Goal: Information Seeking & Learning: Learn about a topic

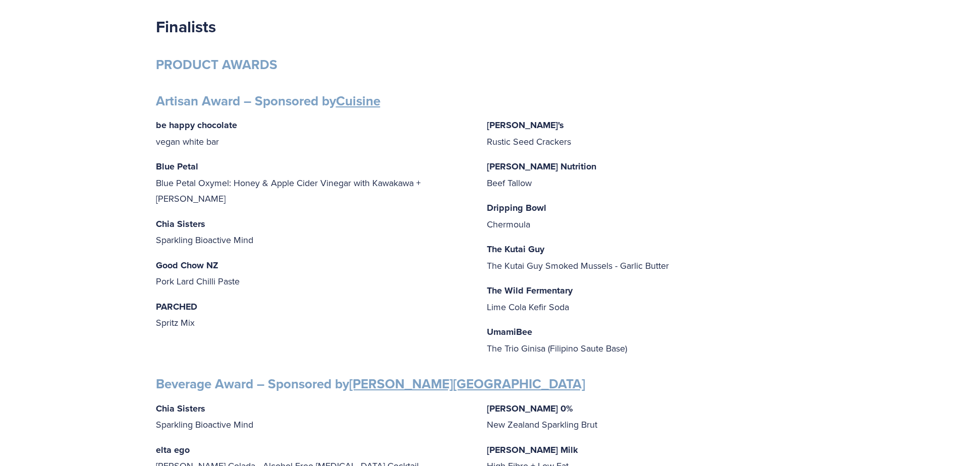
scroll to position [202, 0]
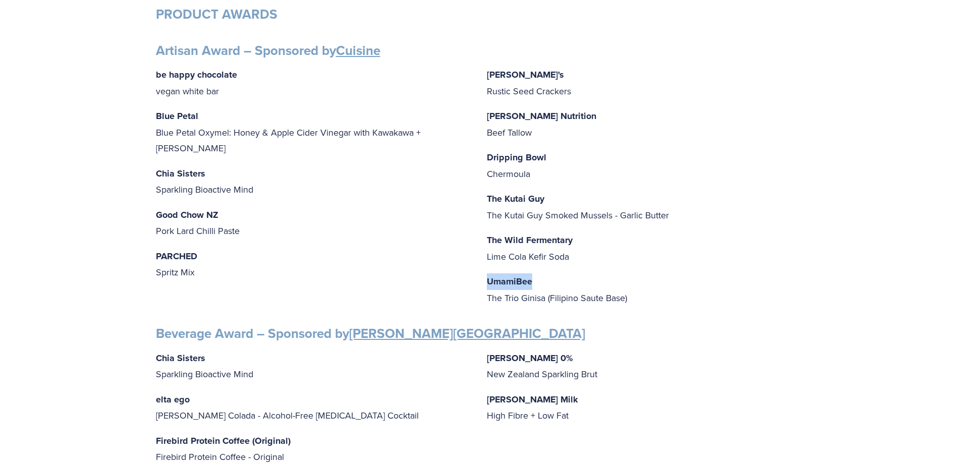
drag, startPoint x: 539, startPoint y: 241, endPoint x: 488, endPoint y: 238, distance: 51.0
click at [488, 273] on p "UmamiBee The Trio Ginisa (Filipino Saute Base)" at bounding box center [644, 289] width 315 height 32
copy strong "UmamiBee"
click at [730, 232] on p "The Wild Fermentary Lime Cola Kefir Soda" at bounding box center [644, 248] width 315 height 32
click at [516, 275] on strong "UmamiBee" at bounding box center [509, 281] width 45 height 13
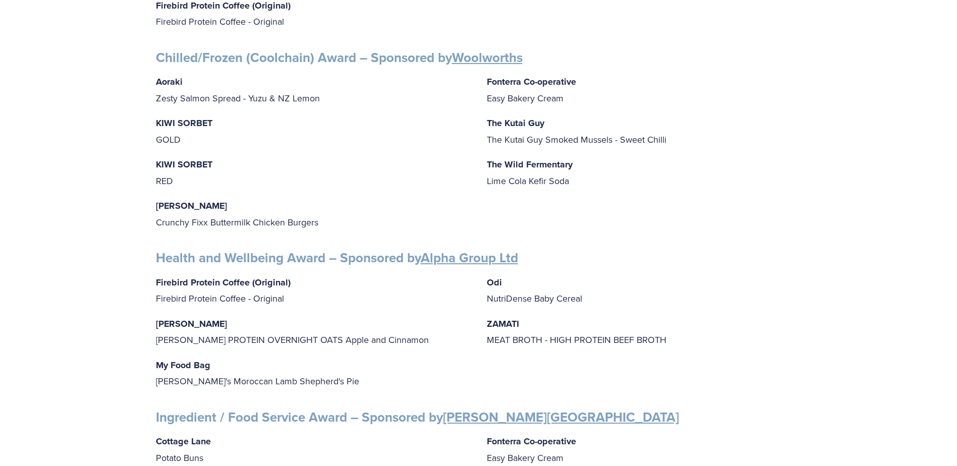
scroll to position [756, 0]
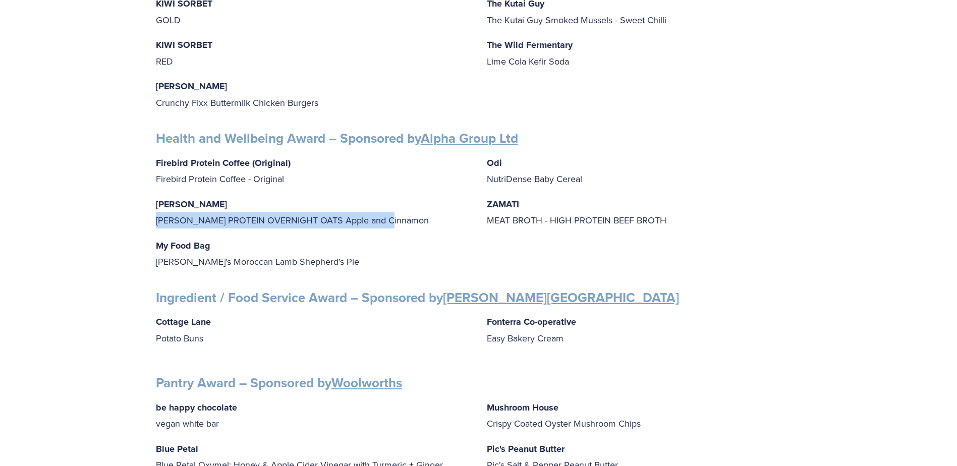
drag, startPoint x: 394, startPoint y: 219, endPoint x: 141, endPoint y: 220, distance: 253.2
click at [141, 220] on div "Finalists PRODUCT AWARDS Artisan Award – Sponsored by Cuisine be happy chocolat…" at bounding box center [478, 206] width 957 height 1654
copy p "[PERSON_NAME] PROTEIN OVERNIGHT OATS Apple and Cinnamon"
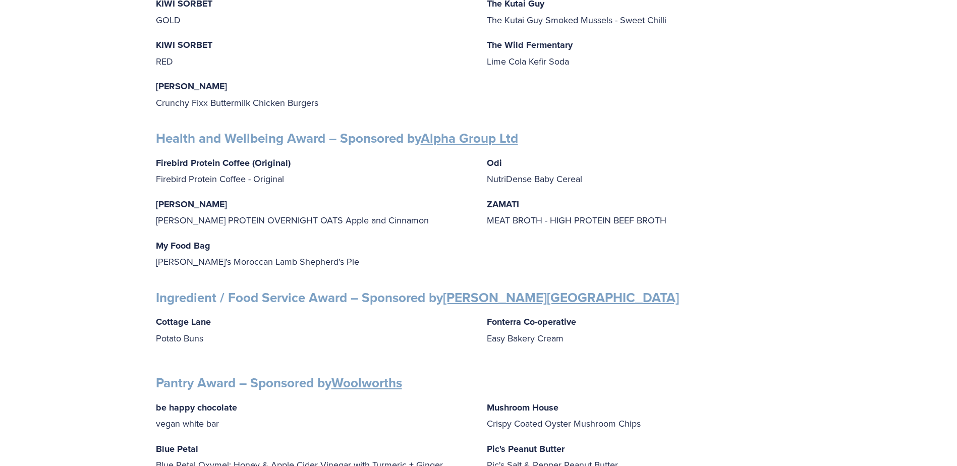
click at [334, 337] on p "Cottage Lane Potato Buns" at bounding box center [313, 330] width 315 height 32
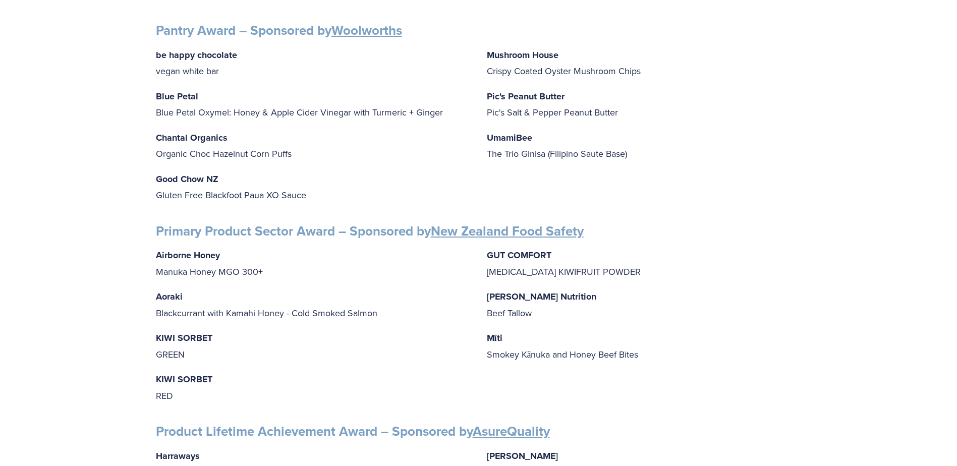
scroll to position [1109, 0]
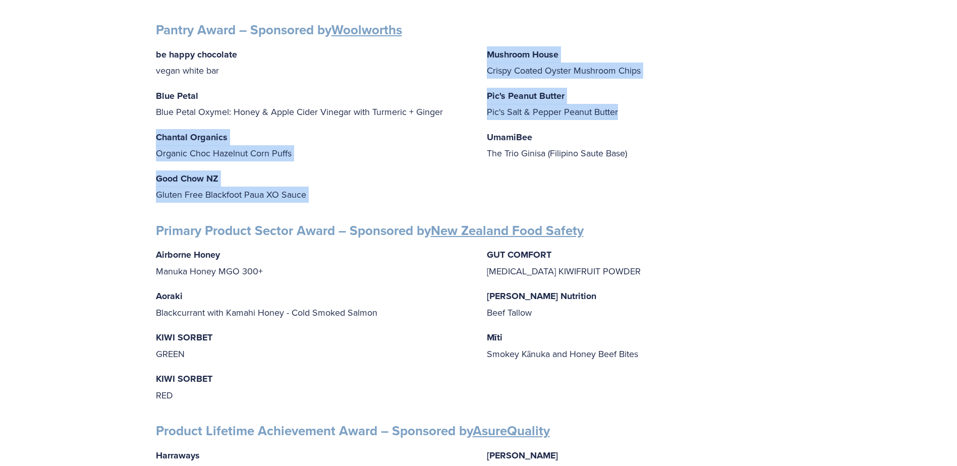
drag, startPoint x: 625, startPoint y: 113, endPoint x: 476, endPoint y: 108, distance: 149.4
click at [476, 108] on div "be happy chocolate vegan white bar Blue Petal Blue Petal Oxymel: Honey & Apple …" at bounding box center [478, 124] width 645 height 156
drag, startPoint x: 476, startPoint y: 108, endPoint x: 490, endPoint y: 114, distance: 15.6
click at [490, 114] on p "Pic's Peanut Butter Pic's Salt & Pepper Peanut Butter" at bounding box center [644, 104] width 315 height 32
click at [482, 113] on div "be happy chocolate vegan white bar Blue Petal Blue Petal Oxymel: Honey & Apple …" at bounding box center [478, 124] width 645 height 156
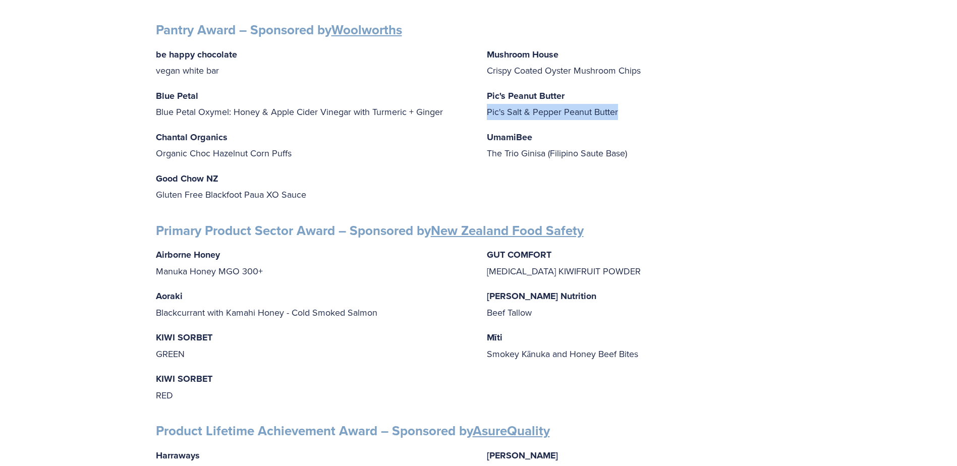
drag, startPoint x: 485, startPoint y: 109, endPoint x: 619, endPoint y: 112, distance: 133.7
click at [619, 112] on div "be happy chocolate vegan white bar Blue Petal Blue Petal Oxymel: Honey & Apple …" at bounding box center [478, 124] width 645 height 156
copy p "Pic's Salt & Pepper Peanut Butter"
drag, startPoint x: 686, startPoint y: 189, endPoint x: 690, endPoint y: 195, distance: 7.6
click at [686, 189] on div "be happy chocolate vegan white bar Blue Petal Blue Petal Oxymel: Honey & Apple …" at bounding box center [478, 124] width 645 height 156
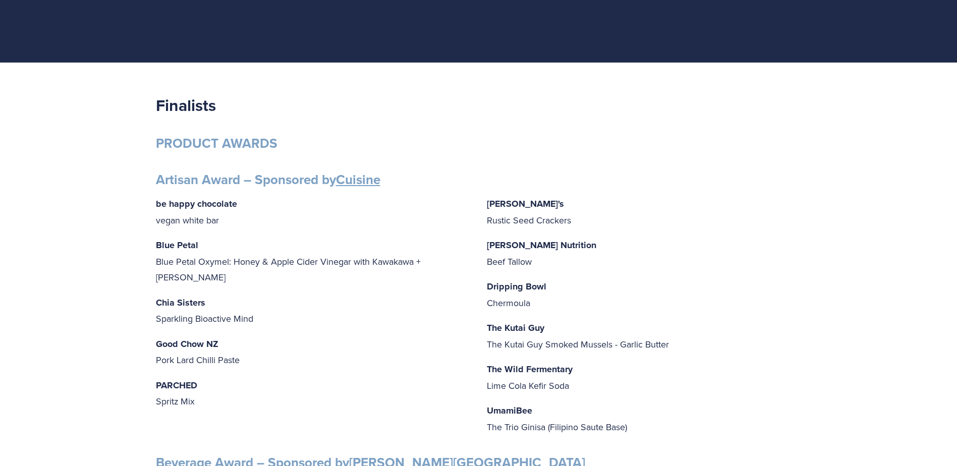
scroll to position [0, 0]
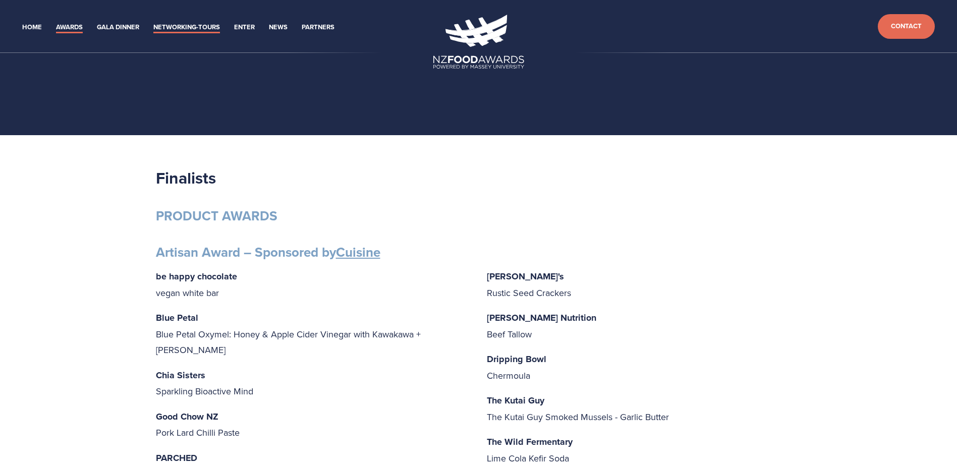
click at [201, 27] on link "Networking-Tours" at bounding box center [186, 28] width 67 height 12
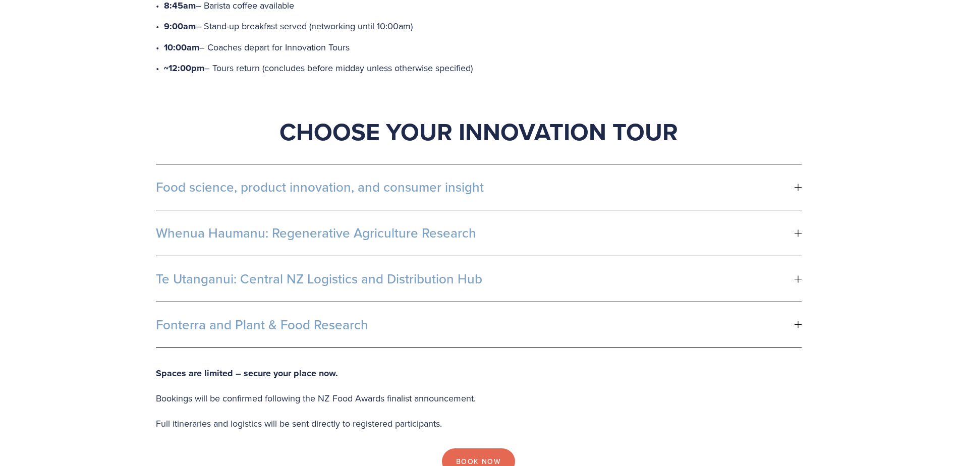
scroll to position [555, 0]
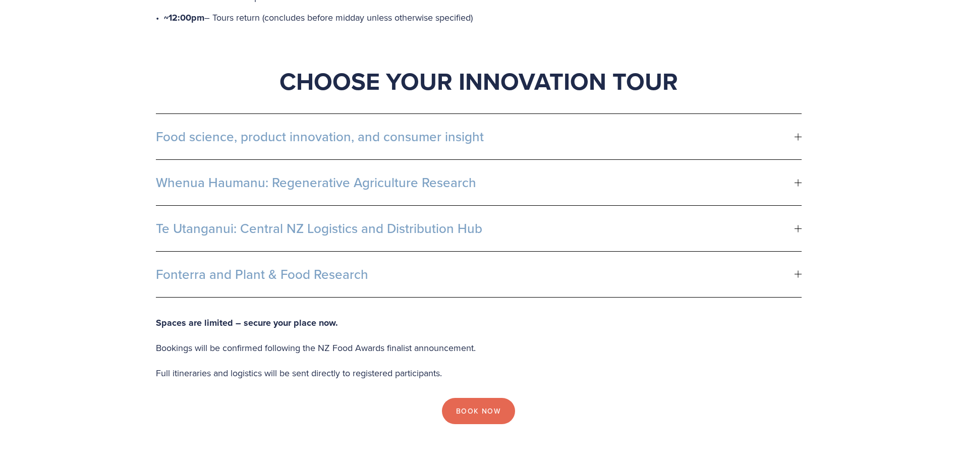
click at [363, 270] on button "Fonterra and Plant & Food Research" at bounding box center [478, 274] width 645 height 45
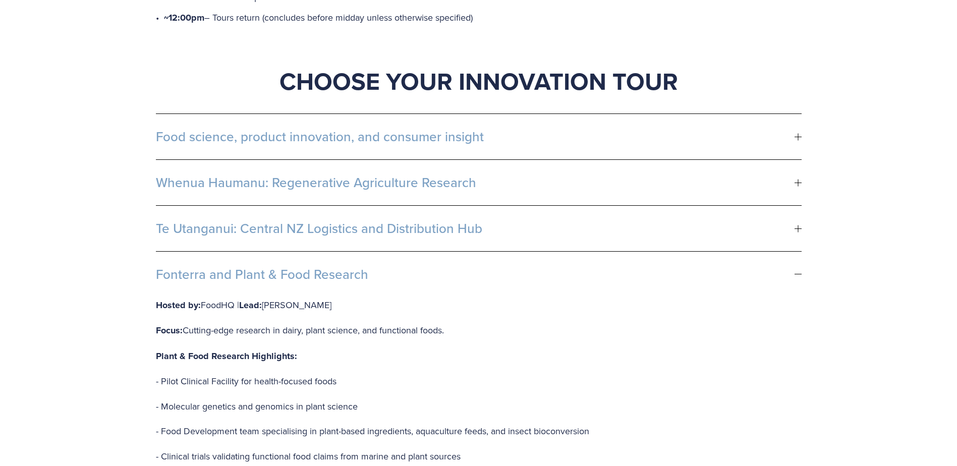
click at [222, 221] on span "Te Utanganui: Central NZ Logistics and Distribution Hub" at bounding box center [475, 228] width 638 height 15
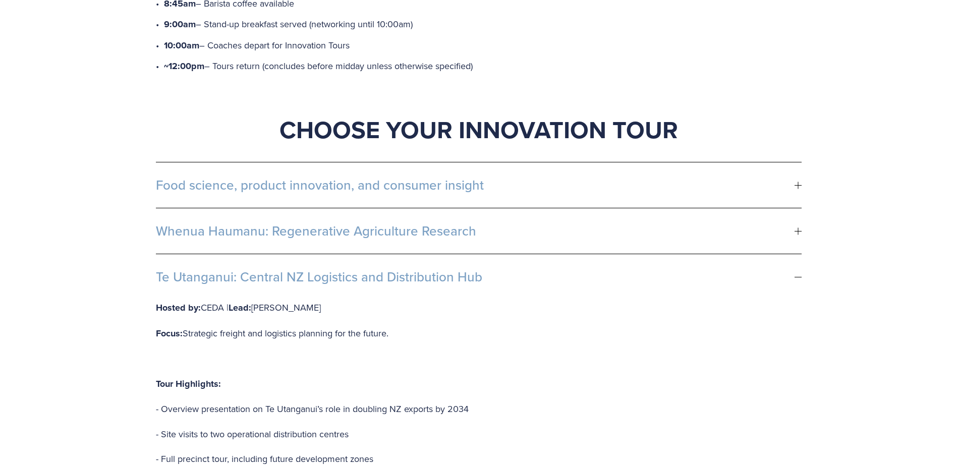
scroll to position [504, 0]
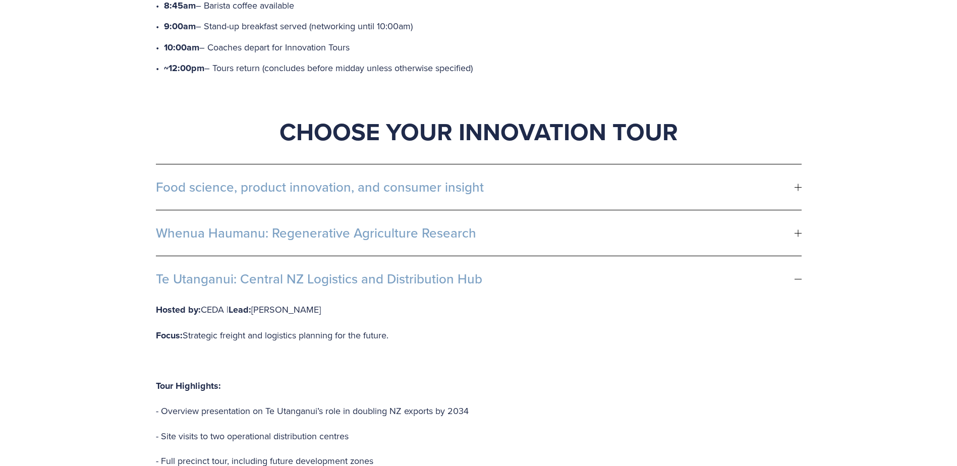
click at [223, 210] on button "Whenua Haumanu: Regenerative Agriculture Research" at bounding box center [478, 232] width 645 height 45
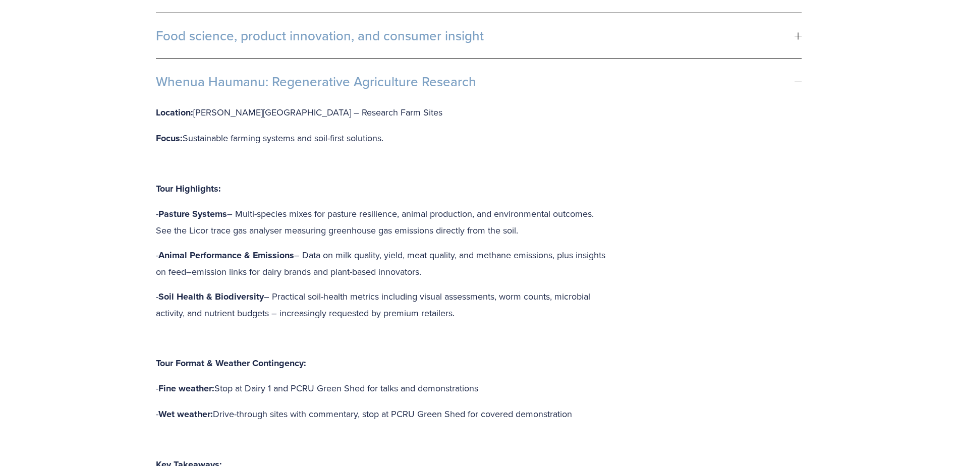
scroll to position [605, 0]
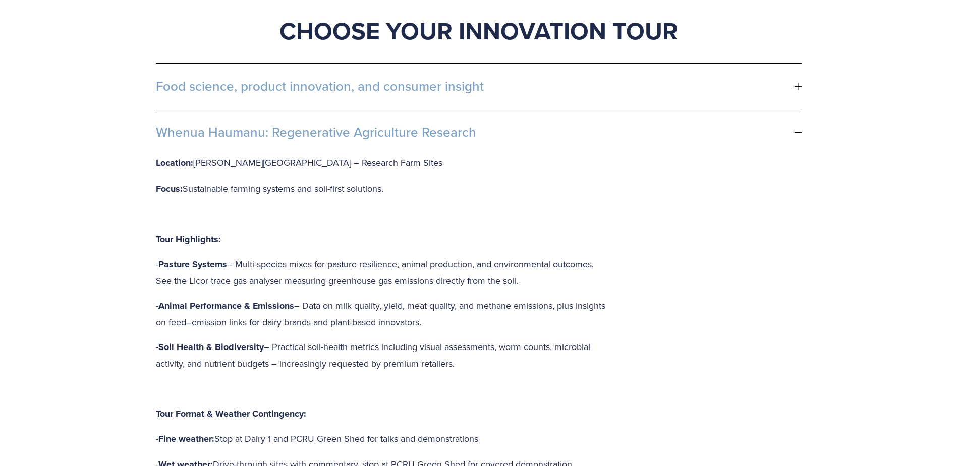
click at [277, 126] on button "Whenua Haumanu: Regenerative Agriculture Research" at bounding box center [478, 131] width 645 height 45
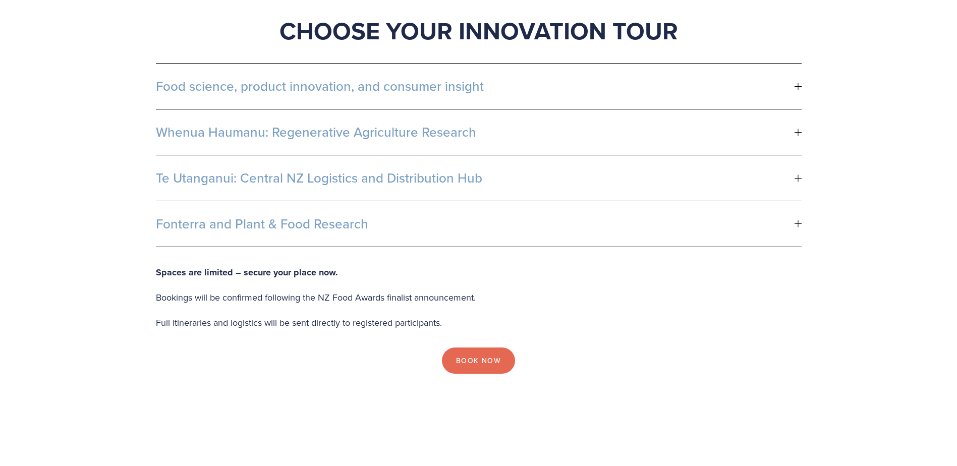
click at [282, 79] on button "Food science, product innovation, and consumer insight" at bounding box center [478, 86] width 645 height 45
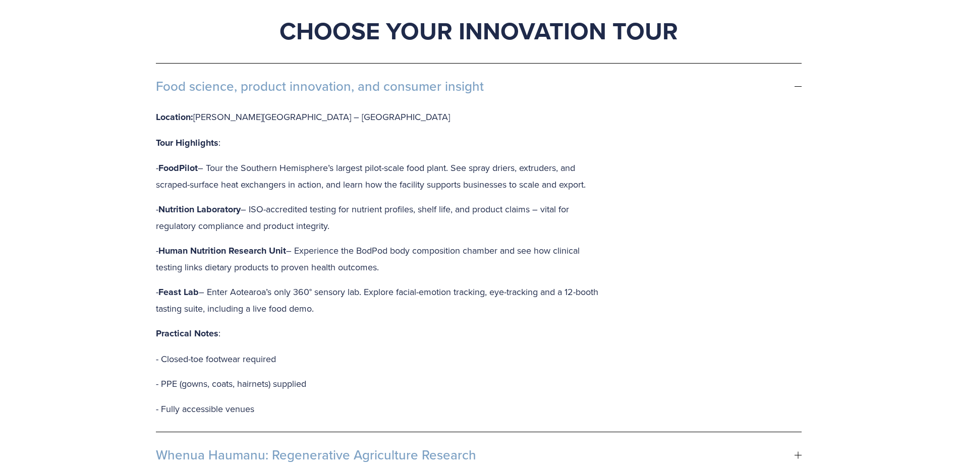
click at [282, 79] on span "Food science, product innovation, and consumer insight" at bounding box center [475, 86] width 638 height 15
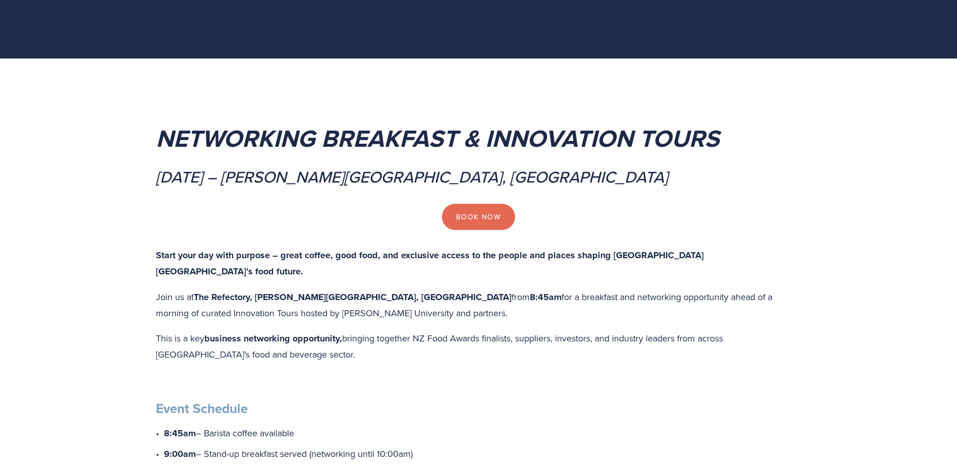
scroll to position [0, 0]
